Goal: Information Seeking & Learning: Learn about a topic

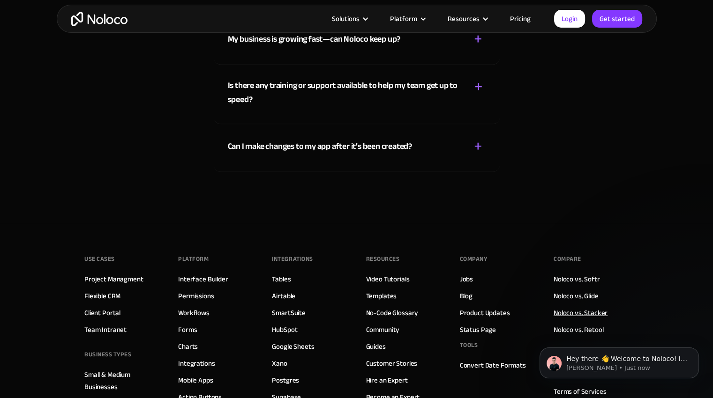
click at [571, 307] on link "Noloco vs. Stacker" at bounding box center [581, 313] width 54 height 12
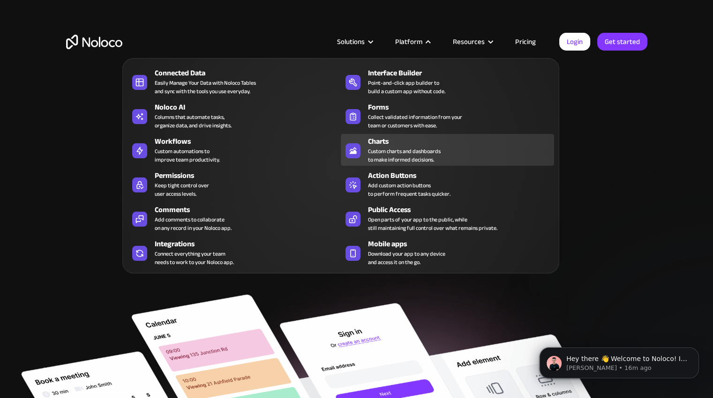
click at [417, 158] on div "Custom charts and dashboards to make informed decisions." at bounding box center [404, 155] width 73 height 17
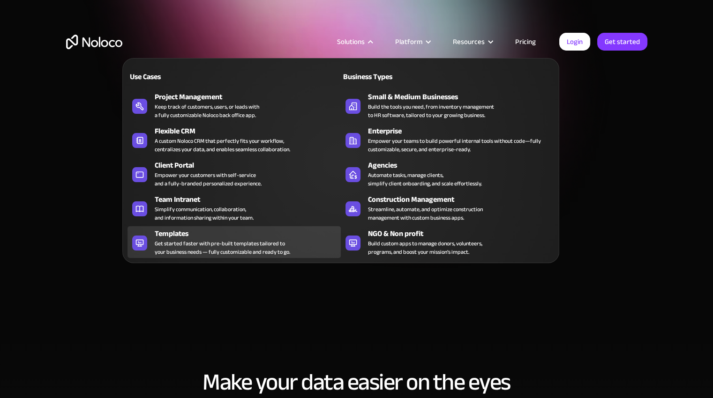
click at [248, 240] on div "Get started faster with pre-built templates tailored to your business needs — f…" at bounding box center [222, 248] width 135 height 17
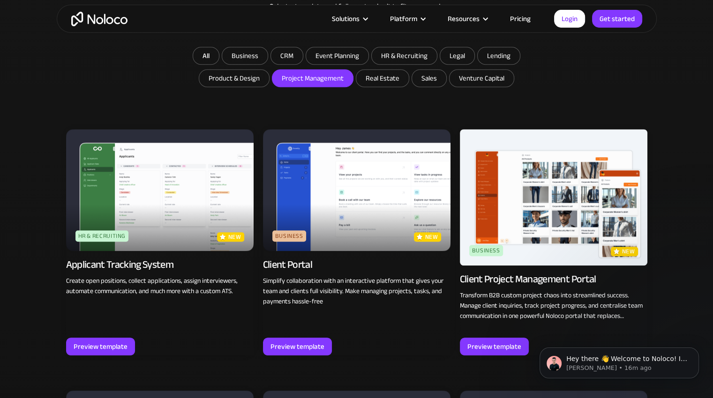
scroll to position [516, 0]
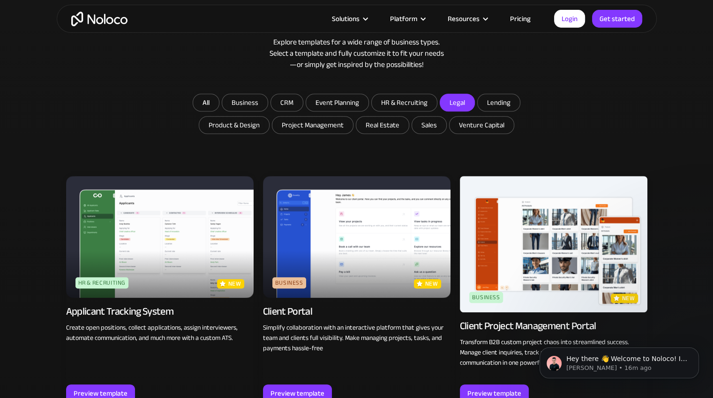
click at [268, 103] on input "Legal" at bounding box center [244, 102] width 45 height 17
checkbox input "true"
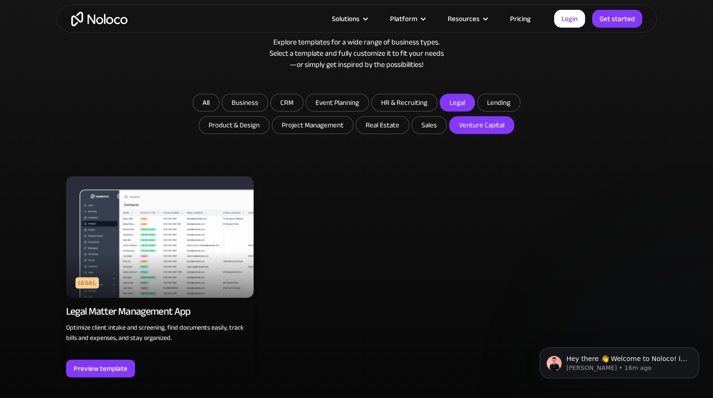
click at [409, 125] on input "Venture Capital" at bounding box center [382, 125] width 52 height 17
checkbox input "true"
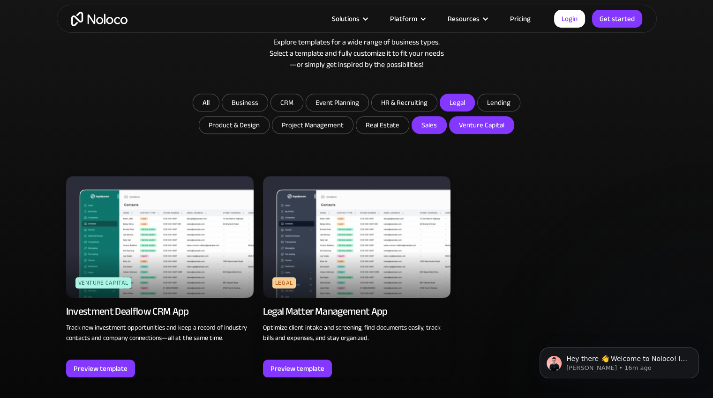
click at [409, 129] on input "Sales" at bounding box center [382, 125] width 52 height 17
checkbox input "true"
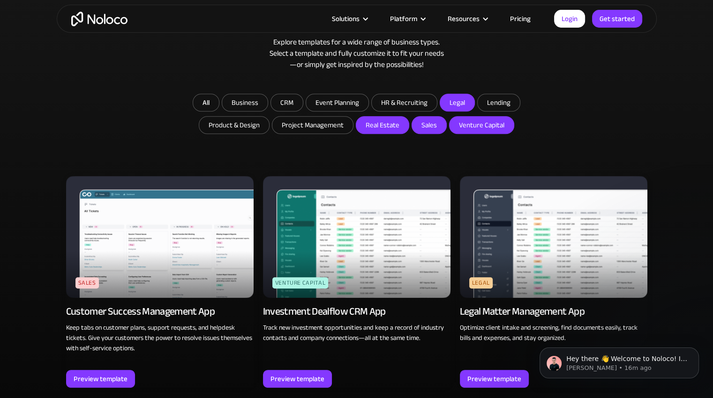
click at [391, 128] on input "Real Estate" at bounding box center [382, 125] width 52 height 17
checkbox input "true"
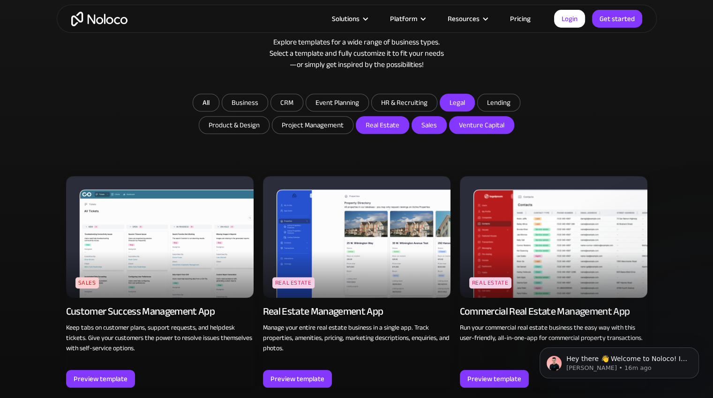
click at [409, 126] on input "Sales" at bounding box center [382, 125] width 52 height 17
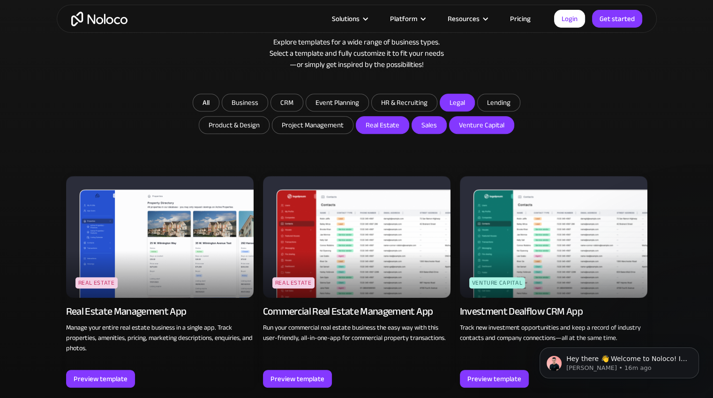
click at [409, 125] on input "Sales" at bounding box center [382, 125] width 52 height 17
checkbox input "true"
click at [371, 120] on input "Real Estate" at bounding box center [382, 125] width 52 height 17
checkbox input "false"
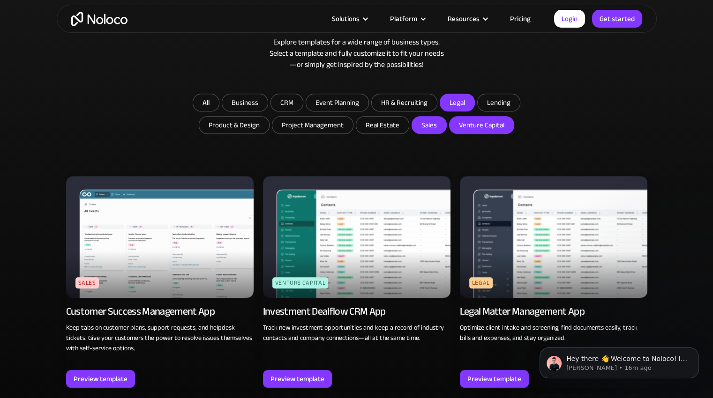
drag, startPoint x: 452, startPoint y: 104, endPoint x: 479, endPoint y: 134, distance: 40.2
click at [452, 104] on input "Legal" at bounding box center [457, 102] width 34 height 17
checkbox input "false"
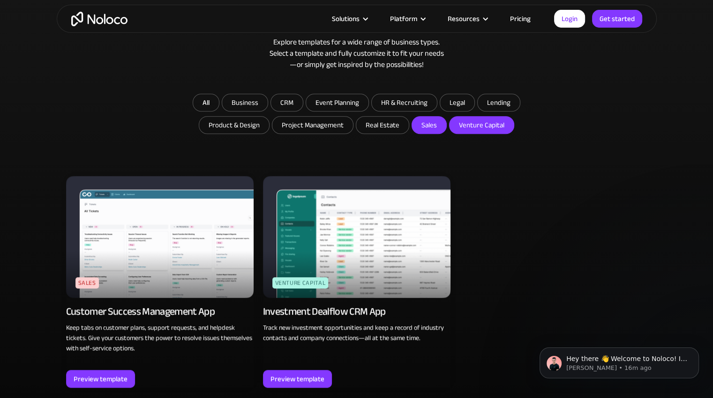
click at [479, 134] on form "All Business CRM Event Planning HR & Recruiting Legal Lending Product & Design …" at bounding box center [356, 115] width 375 height 43
click at [379, 125] on input "Real Estate" at bounding box center [382, 125] width 52 height 17
checkbox input "true"
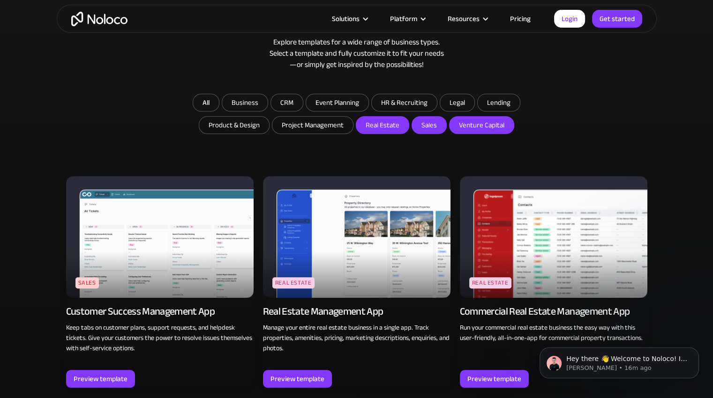
click at [409, 127] on input "Venture Capital" at bounding box center [382, 125] width 52 height 17
checkbox input "false"
click at [268, 104] on input "CRM" at bounding box center [244, 102] width 45 height 17
checkbox input "true"
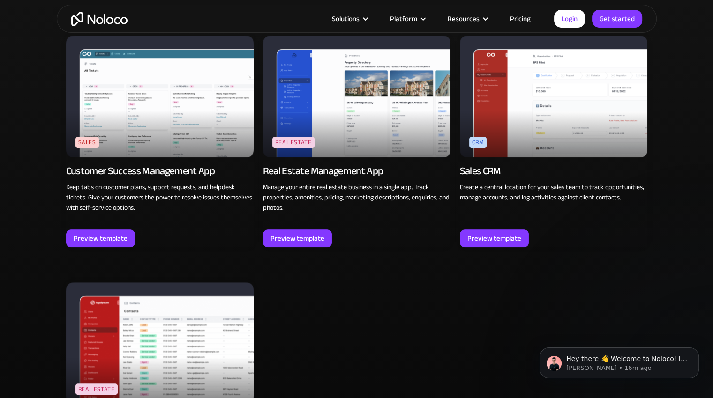
scroll to position [750, 0]
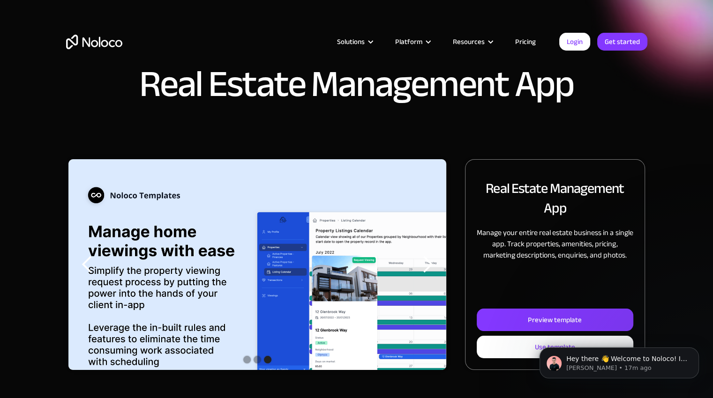
scroll to position [94, 0]
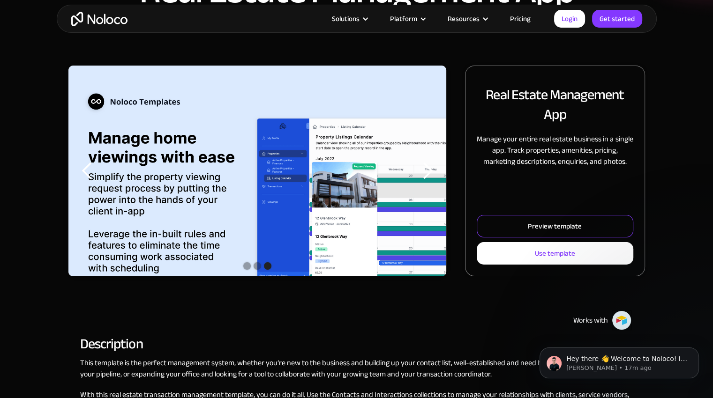
click at [540, 227] on div "Preview template" at bounding box center [555, 226] width 54 height 12
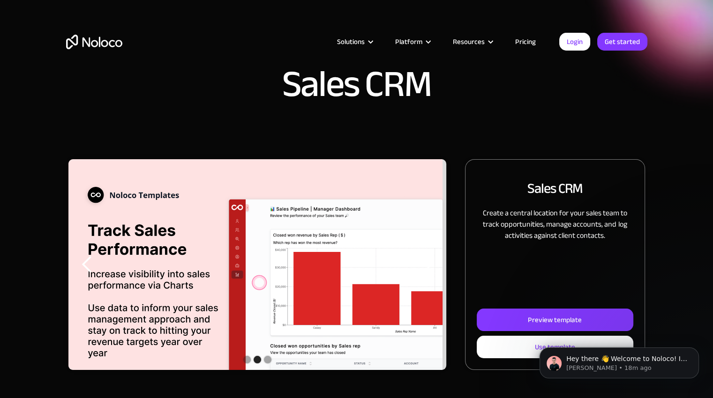
scroll to position [94, 0]
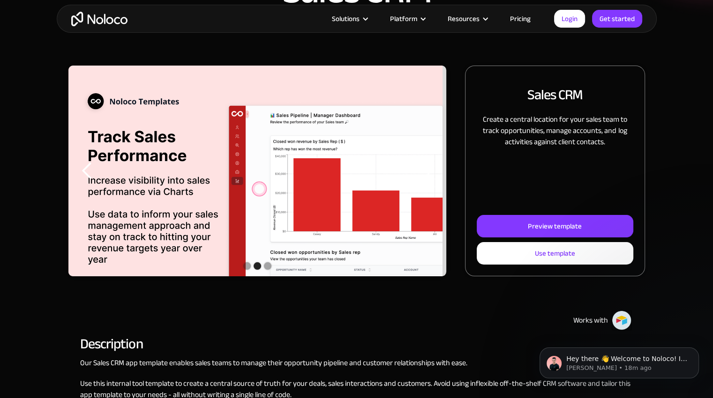
click at [432, 161] on div "next slide" at bounding box center [427, 171] width 37 height 211
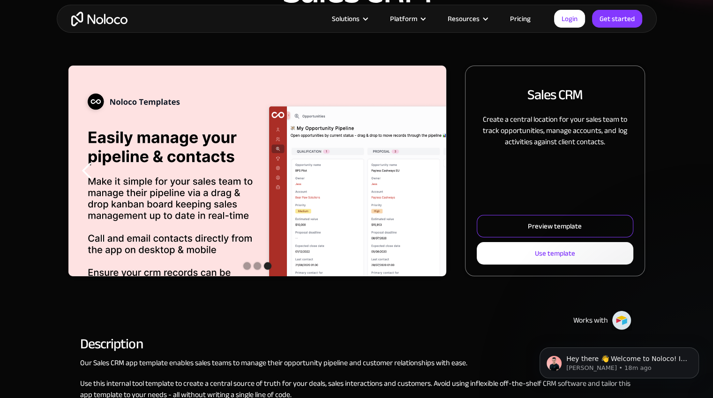
click at [521, 215] on link "Preview template" at bounding box center [555, 226] width 156 height 22
